Goal: Transaction & Acquisition: Purchase product/service

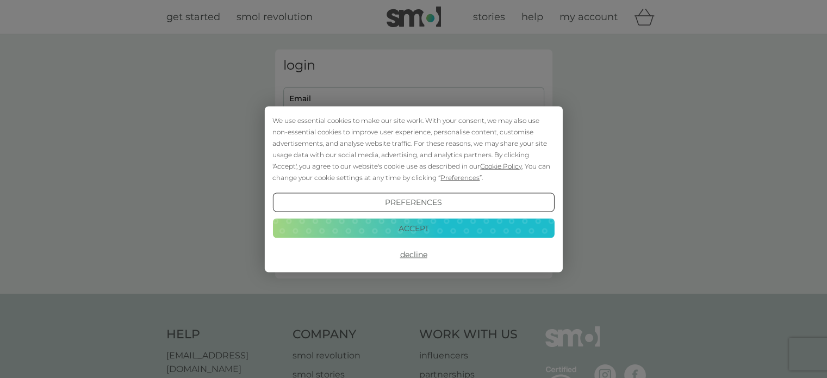
click at [421, 252] on button "Decline" at bounding box center [413, 255] width 282 height 20
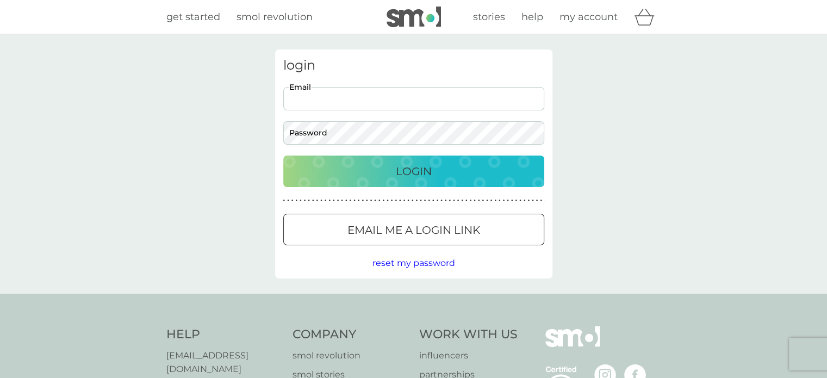
drag, startPoint x: 0, startPoint y: 0, endPoint x: 393, endPoint y: 99, distance: 405.2
click at [393, 99] on input "Email" at bounding box center [413, 98] width 261 height 23
type input "[EMAIL_ADDRESS][DOMAIN_NAME]"
click at [419, 170] on p "Login" at bounding box center [414, 171] width 36 height 17
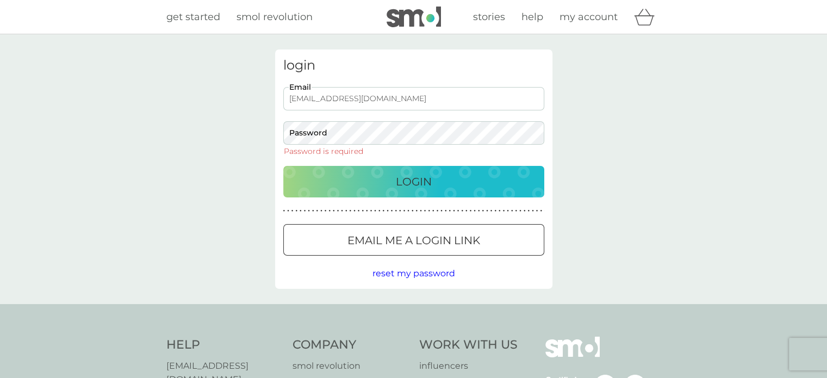
click at [577, 13] on span "my account" at bounding box center [588, 17] width 58 height 12
click at [399, 184] on p "Login" at bounding box center [414, 181] width 36 height 17
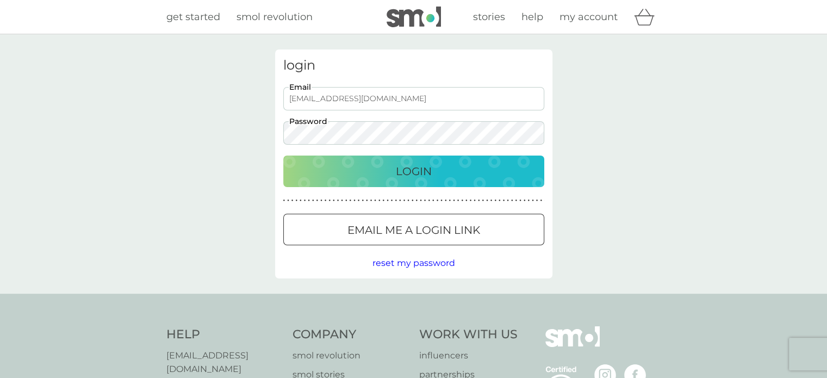
click at [283, 155] on button "Login" at bounding box center [413, 171] width 261 height 32
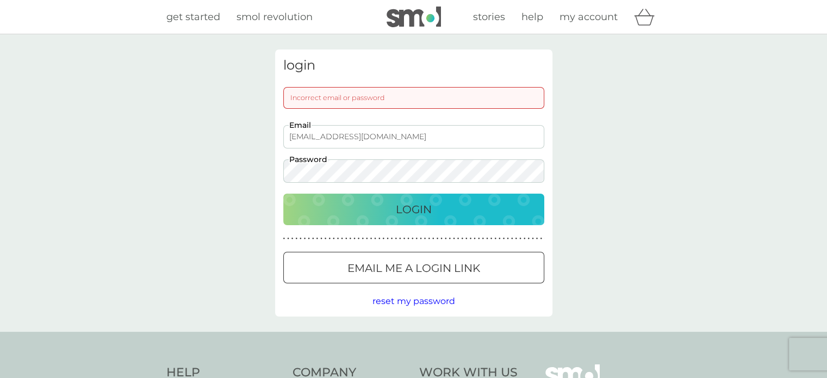
scroll to position [54, 0]
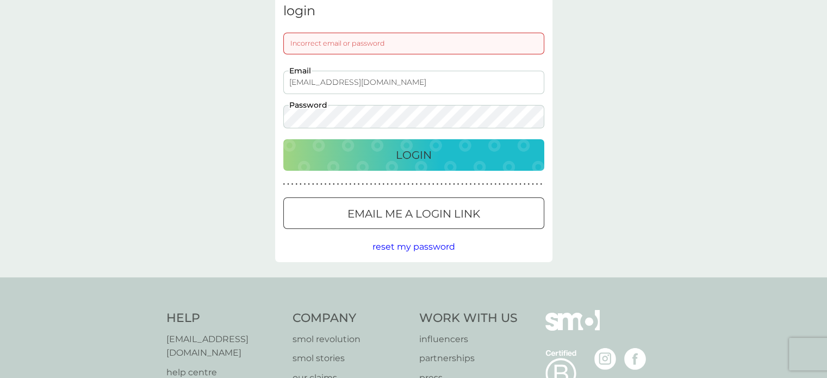
click at [413, 217] on div at bounding box center [413, 213] width 39 height 11
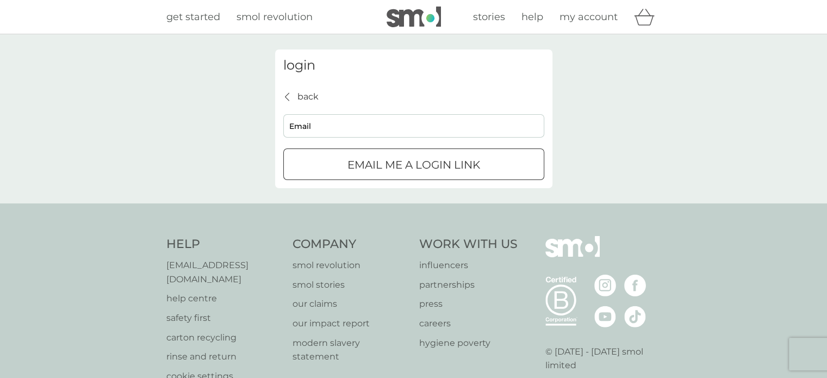
click at [299, 94] on p "back" at bounding box center [307, 97] width 21 height 14
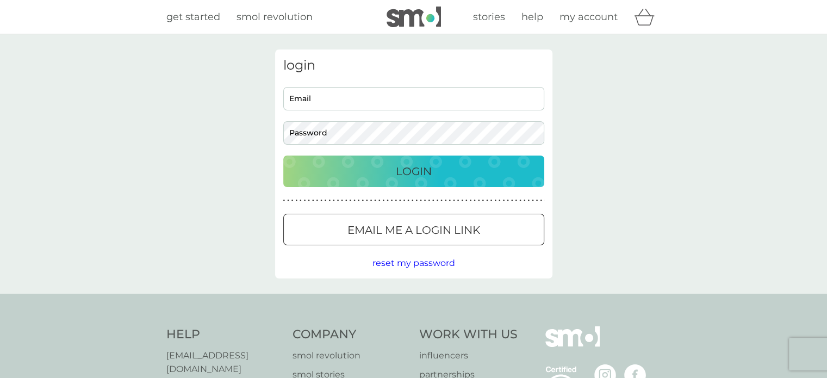
click at [327, 96] on input "Email" at bounding box center [413, 98] width 261 height 23
click at [299, 101] on input "Email" at bounding box center [413, 98] width 261 height 23
type input "[EMAIL_ADDRESS][DOMAIN_NAME]"
click at [382, 167] on div "Login" at bounding box center [413, 171] width 239 height 17
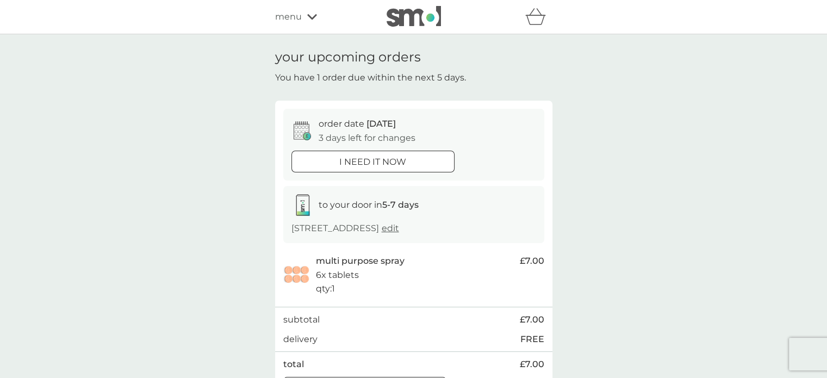
click at [317, 15] on div "menu" at bounding box center [321, 17] width 92 height 14
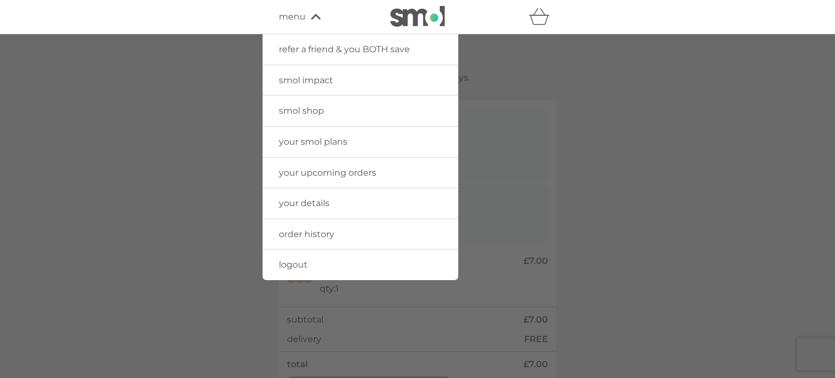
click at [326, 110] on link "smol shop" at bounding box center [361, 111] width 196 height 30
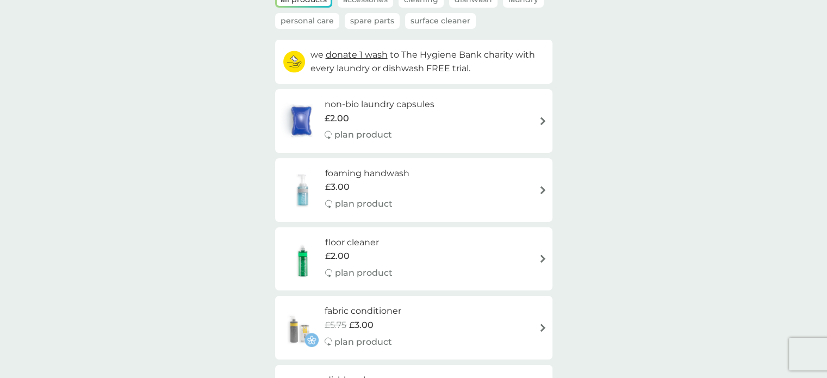
scroll to position [109, 0]
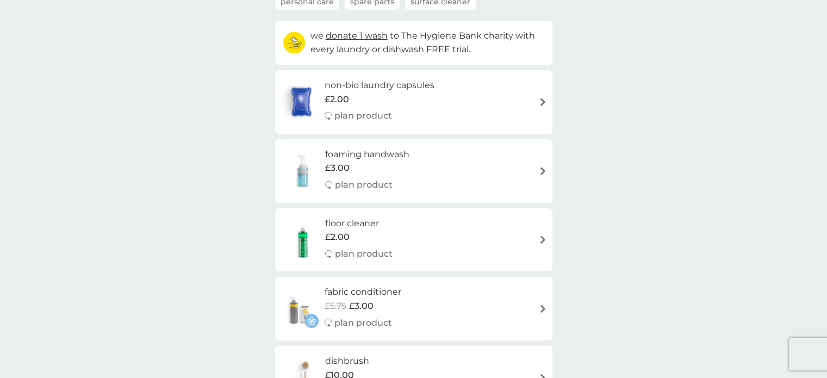
click at [539, 170] on img at bounding box center [543, 171] width 8 height 8
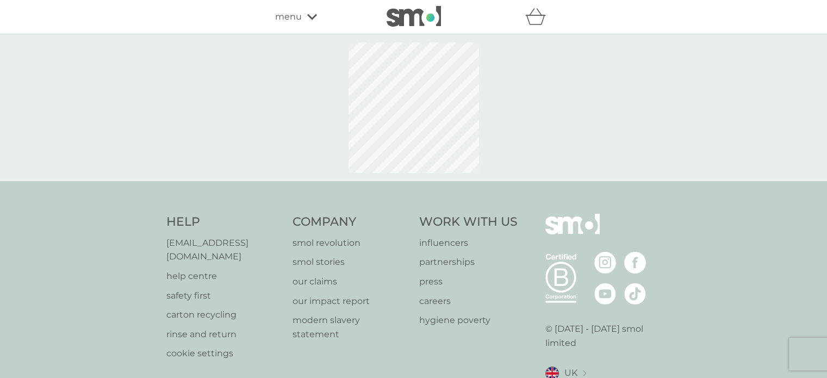
select select "119"
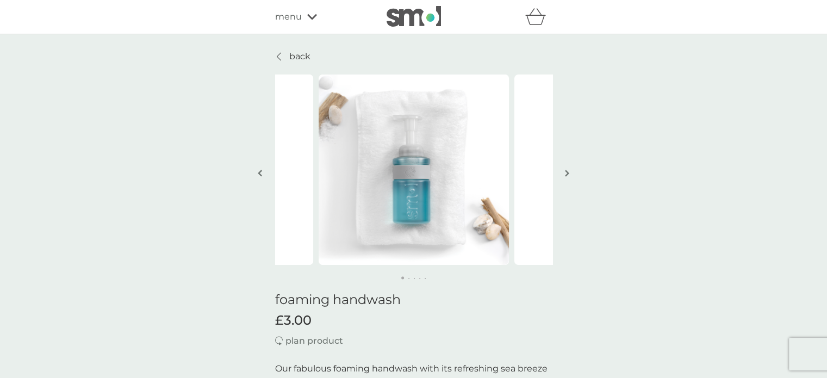
click at [293, 56] on p "back" at bounding box center [299, 56] width 21 height 14
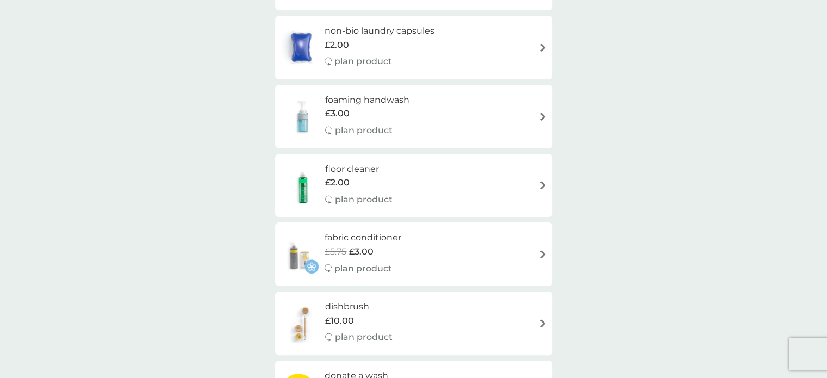
scroll to position [109, 0]
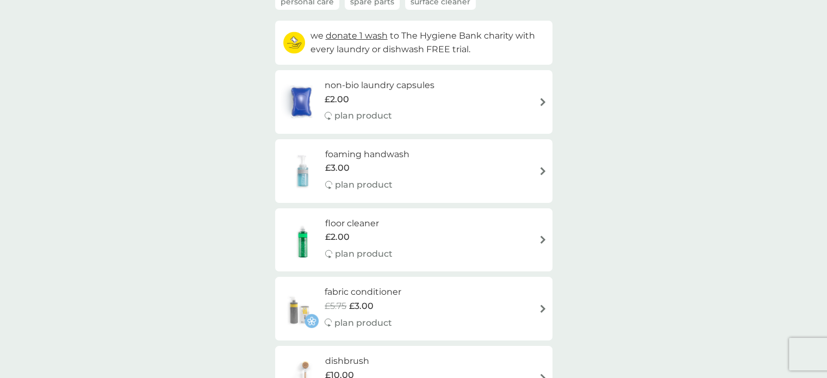
click at [529, 171] on div "foaming handwash £3.00 plan product" at bounding box center [413, 170] width 266 height 47
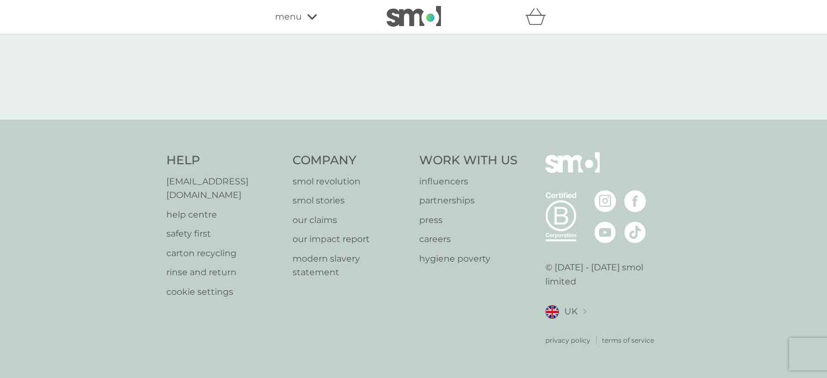
select select "119"
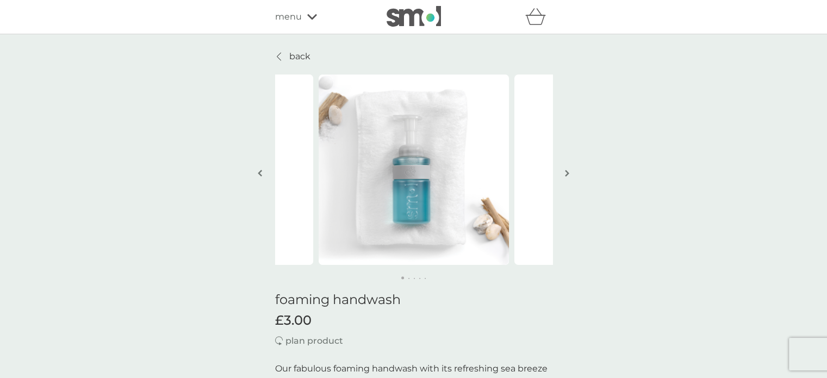
click at [300, 55] on p "back" at bounding box center [299, 56] width 21 height 14
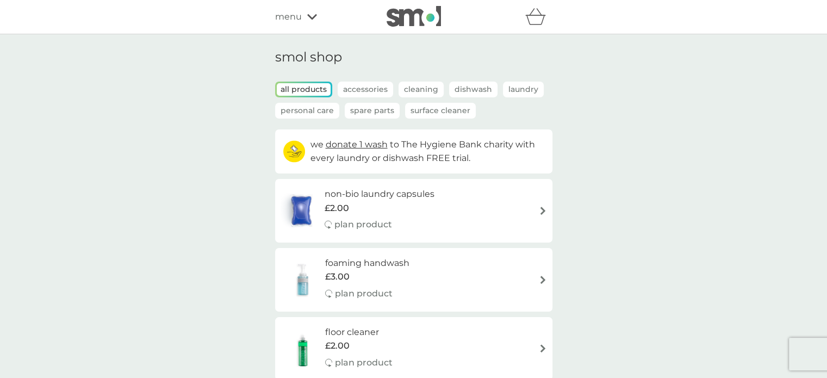
click at [538, 16] on icon "basket" at bounding box center [535, 16] width 21 height 17
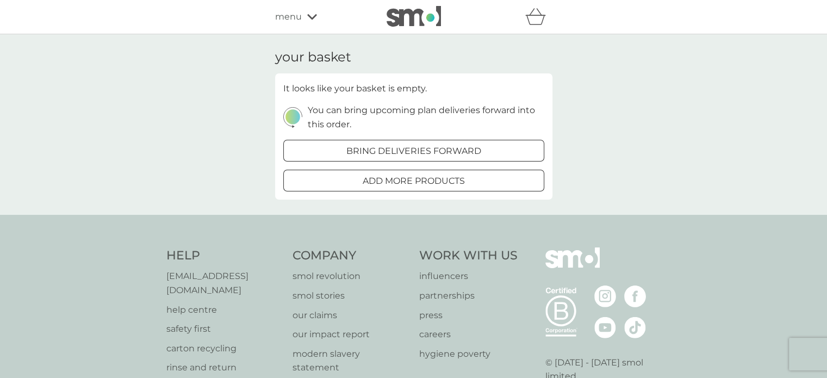
click at [414, 180] on div at bounding box center [413, 180] width 39 height 11
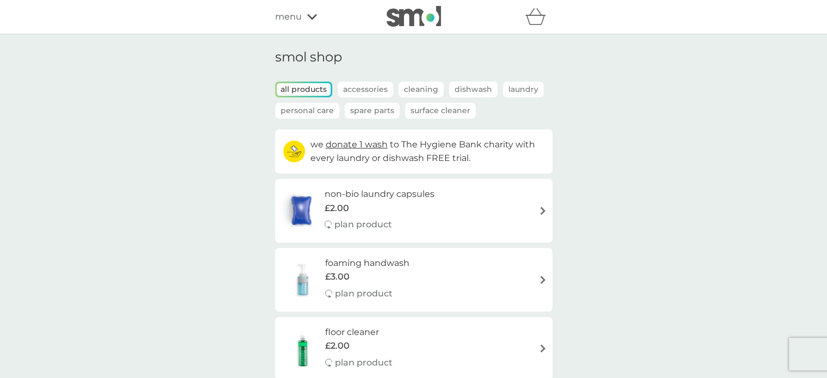
click at [378, 89] on p "Accessories" at bounding box center [365, 90] width 55 height 16
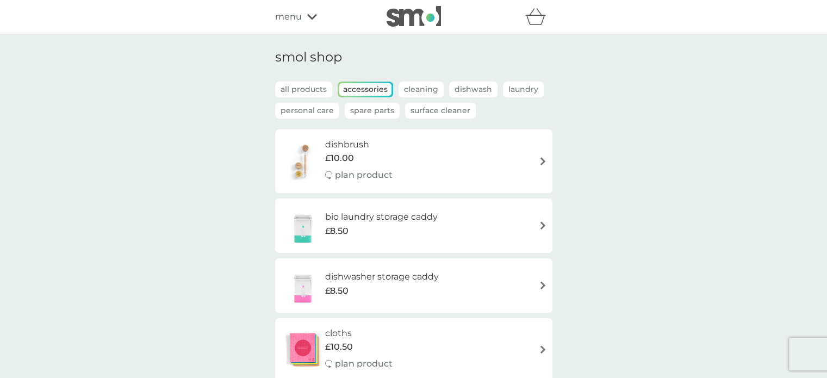
click at [324, 110] on p "Personal Care" at bounding box center [307, 111] width 64 height 16
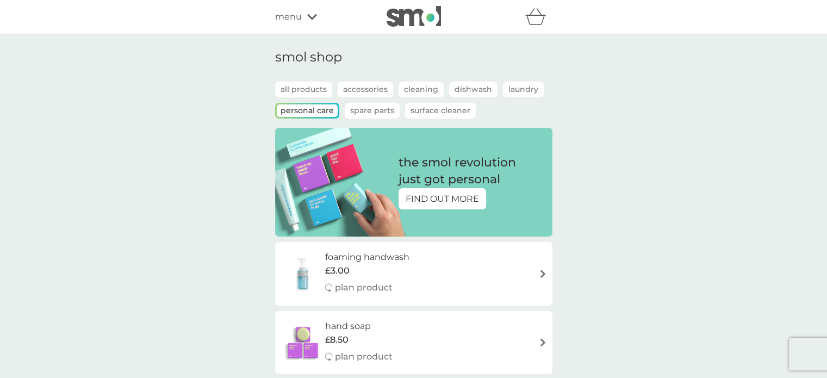
click at [311, 15] on icon at bounding box center [312, 17] width 10 height 7
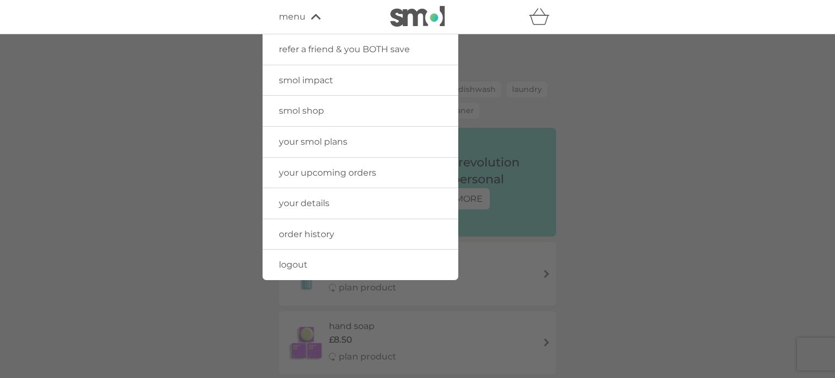
click at [297, 258] on link "logout" at bounding box center [361, 264] width 196 height 30
